Goal: Find specific page/section: Find specific page/section

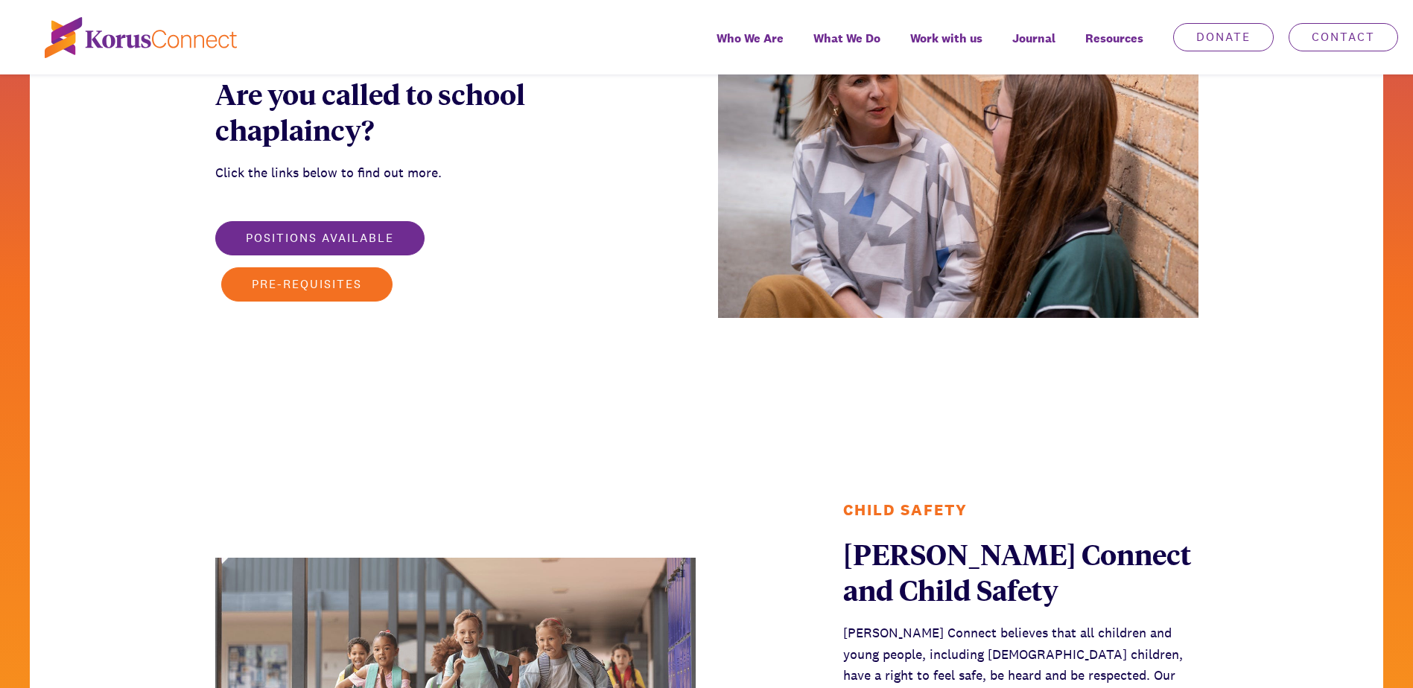
scroll to position [1936, 0]
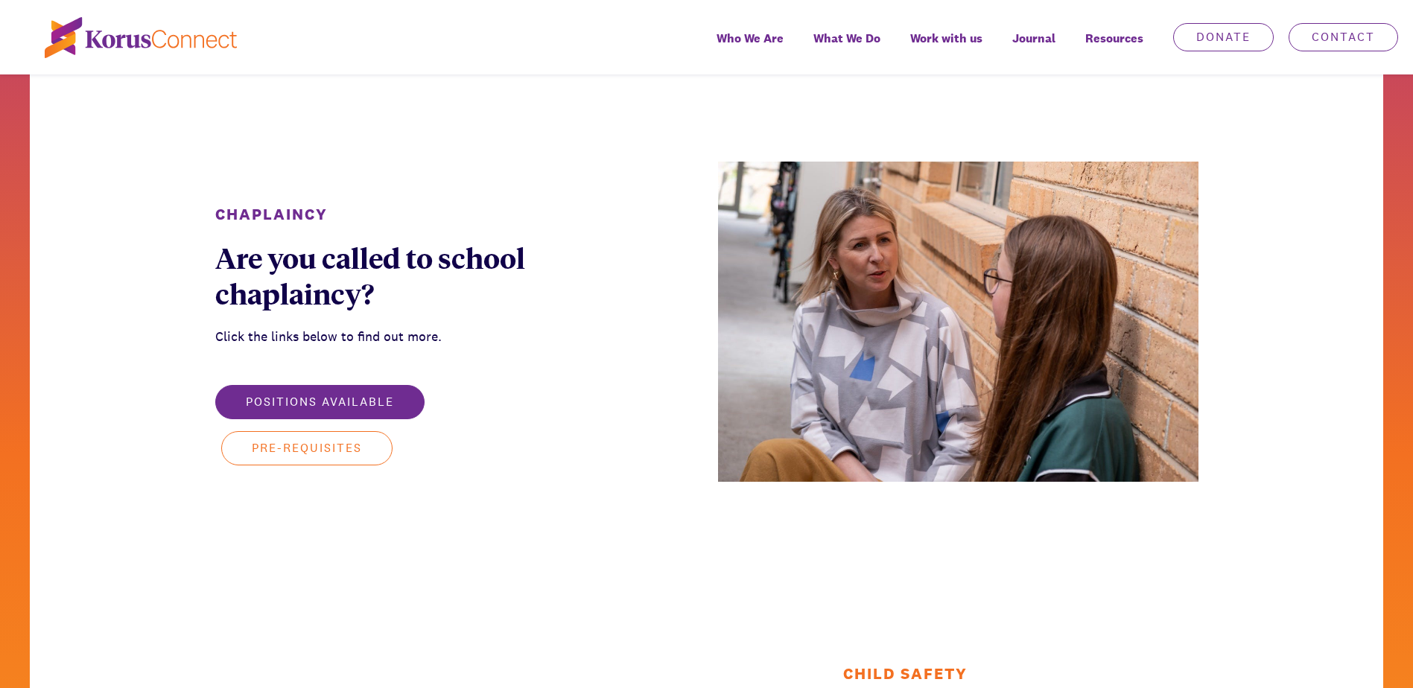
click at [330, 450] on button "Pre-requisites" at bounding box center [306, 448] width 171 height 34
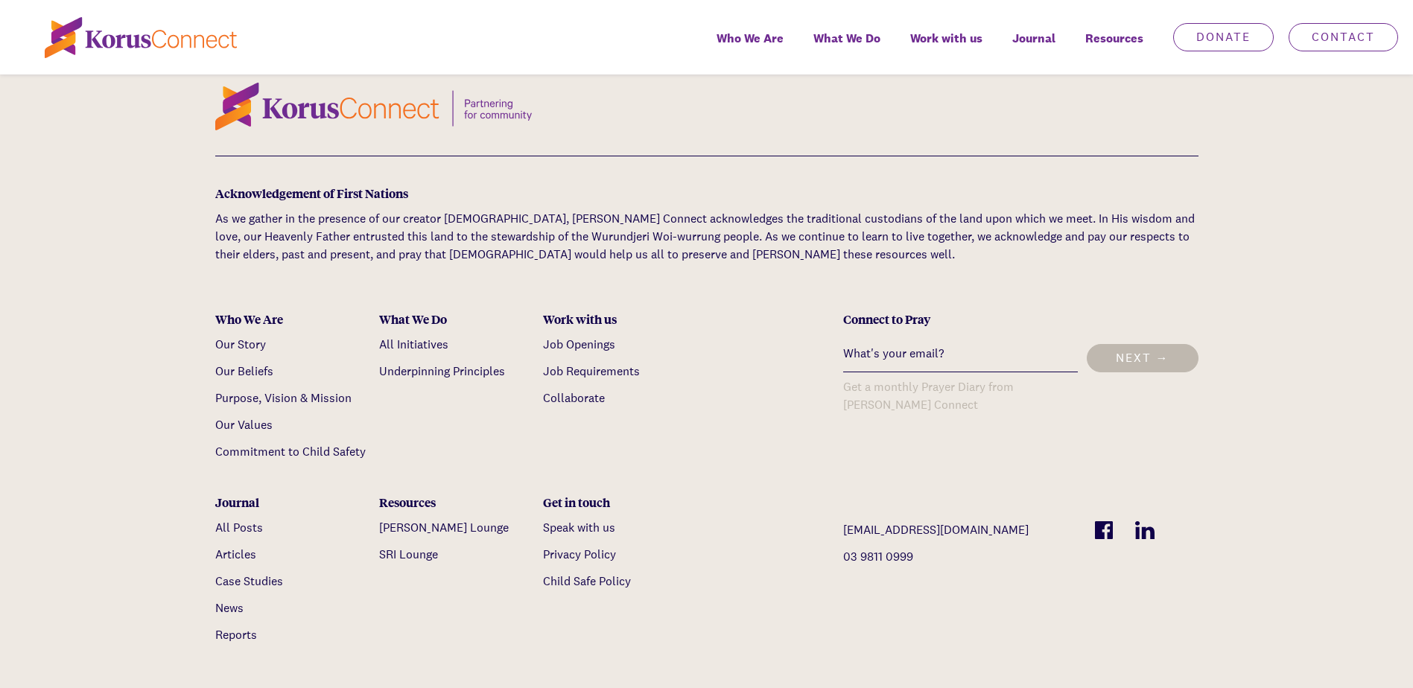
scroll to position [3351, 0]
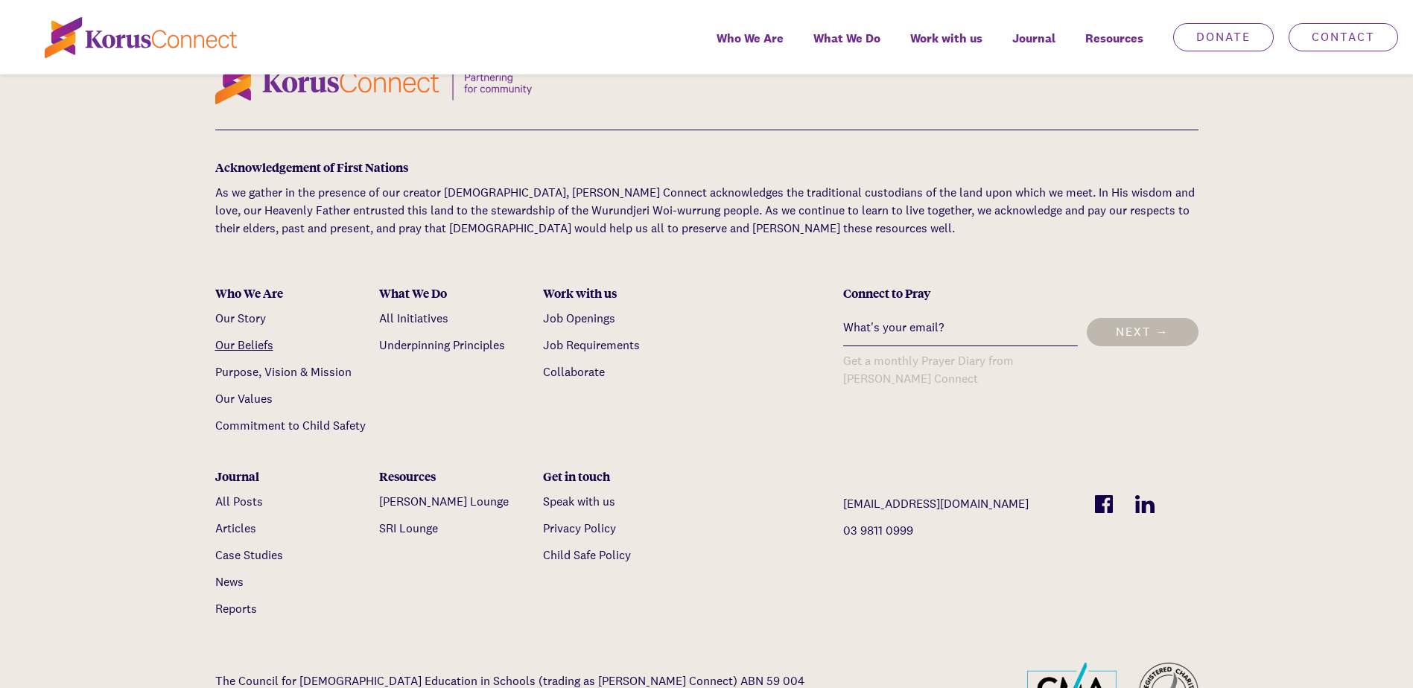
click at [238, 337] on link "Our Beliefs" at bounding box center [244, 345] width 58 height 16
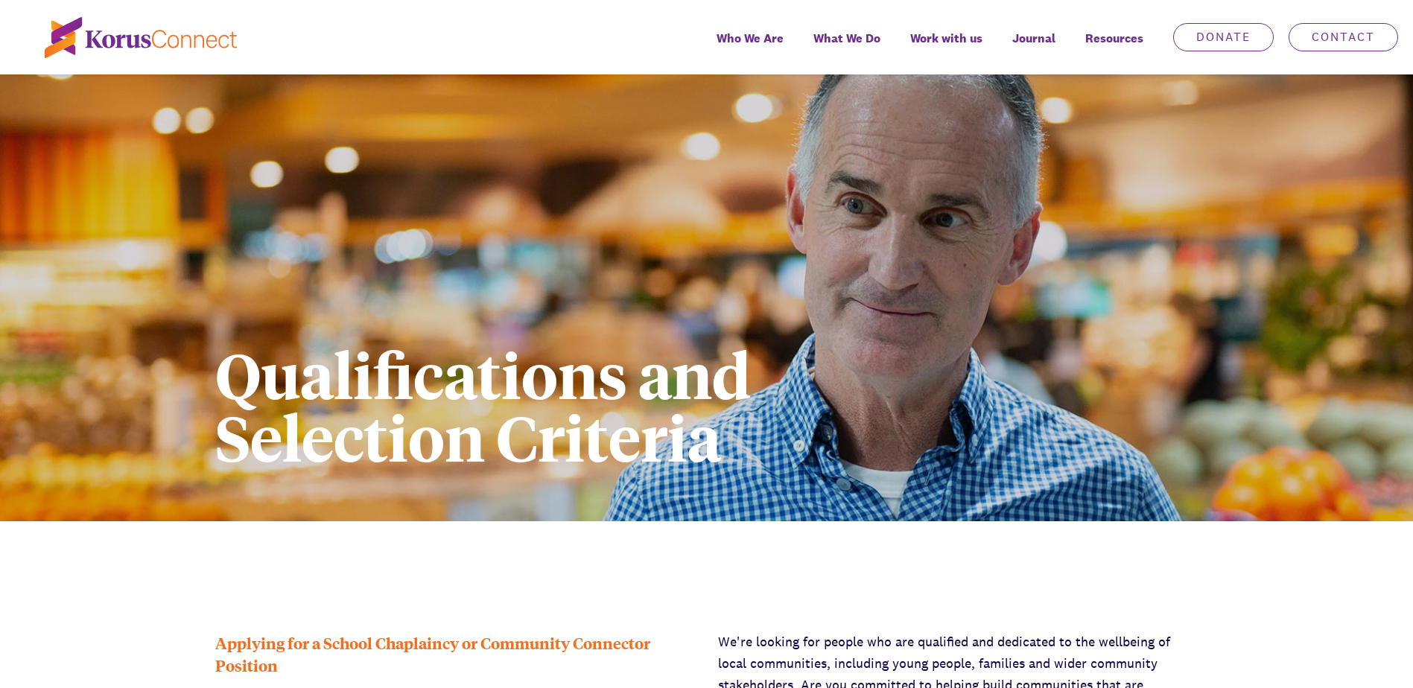
scroll to position [3351, 0]
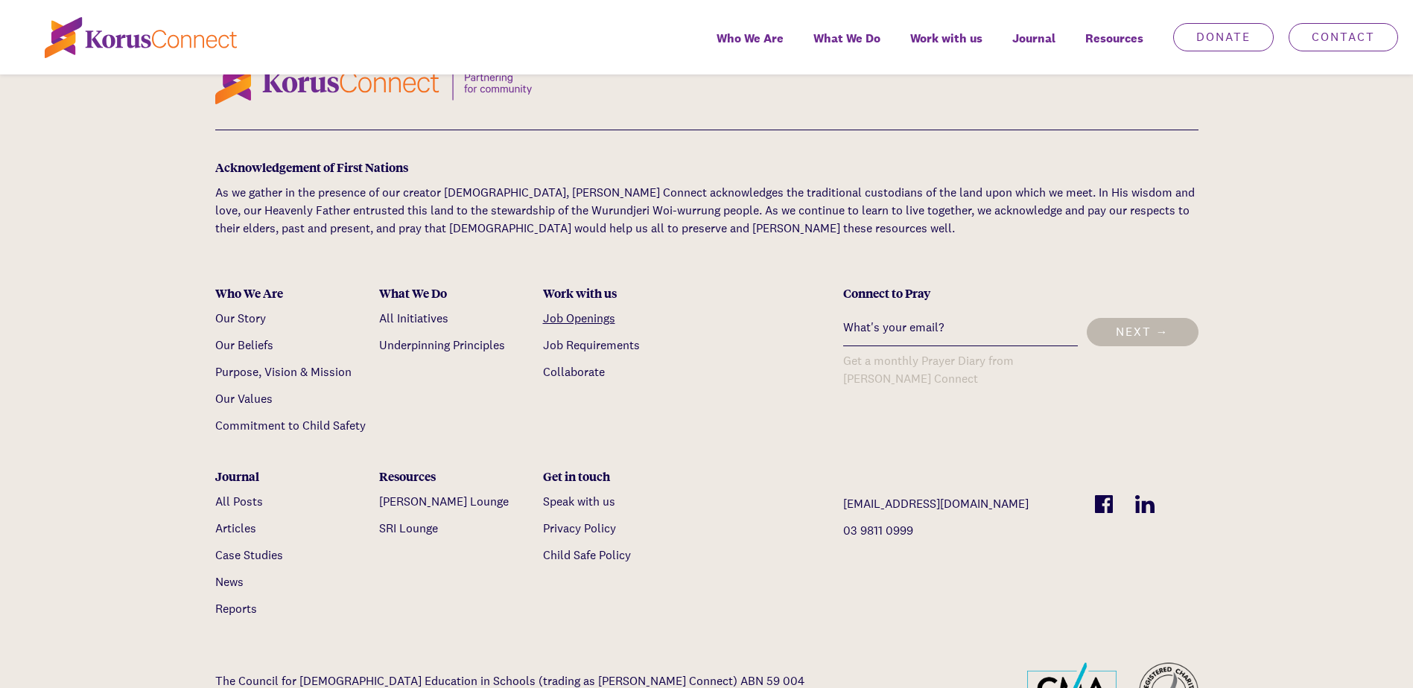
click at [607, 311] on link "Job Openings" at bounding box center [579, 319] width 72 height 16
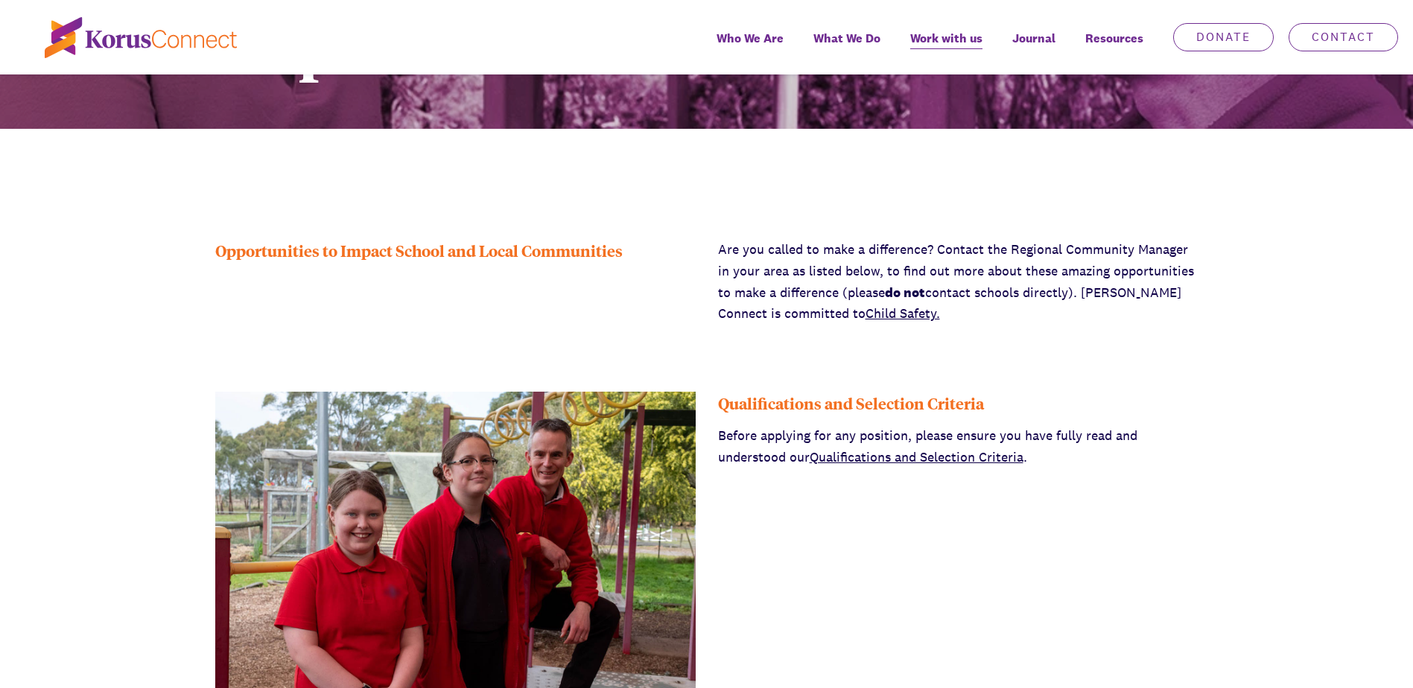
scroll to position [596, 0]
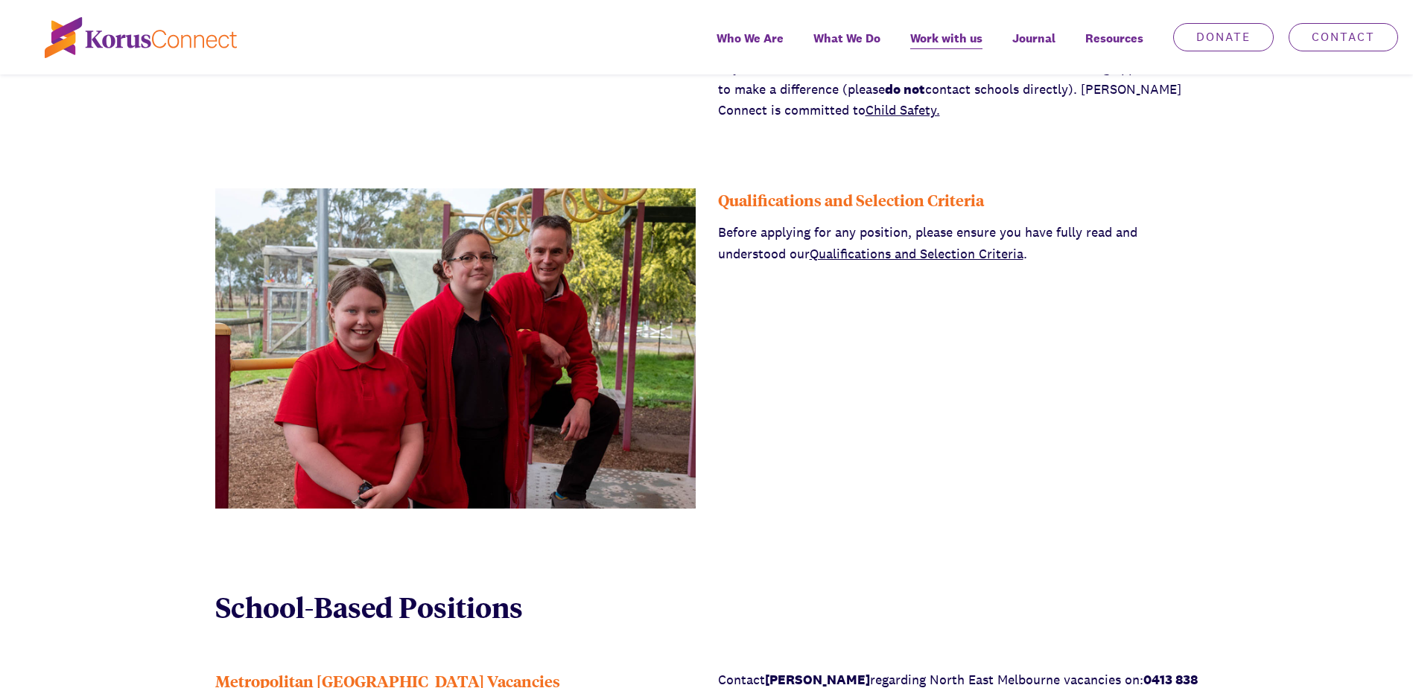
click at [931, 249] on link "Qualifications and Selection Criteria" at bounding box center [916, 253] width 214 height 17
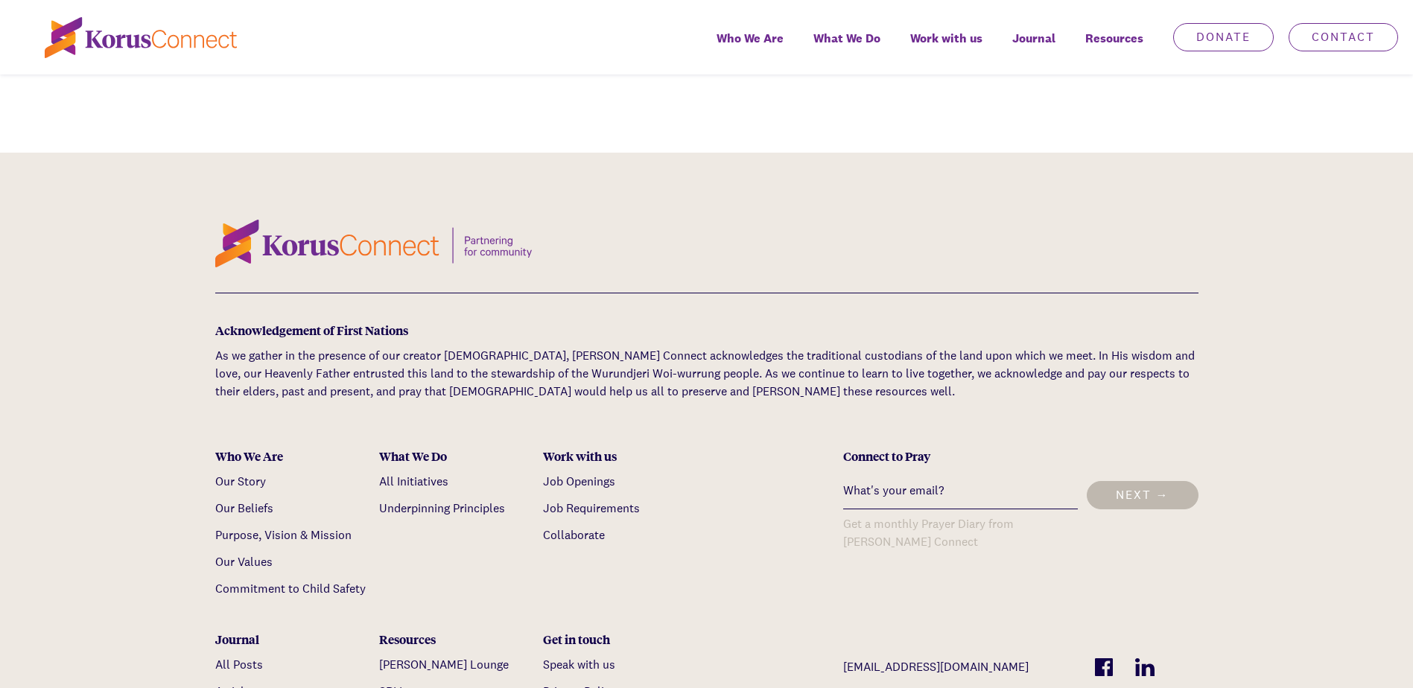
scroll to position [3202, 0]
